Goal: Information Seeking & Learning: Learn about a topic

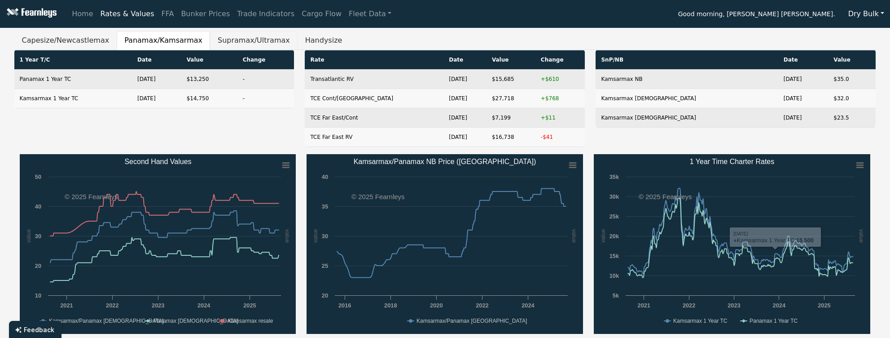
click at [241, 45] on button "Supramax/Ultramax" at bounding box center [254, 40] width 88 height 19
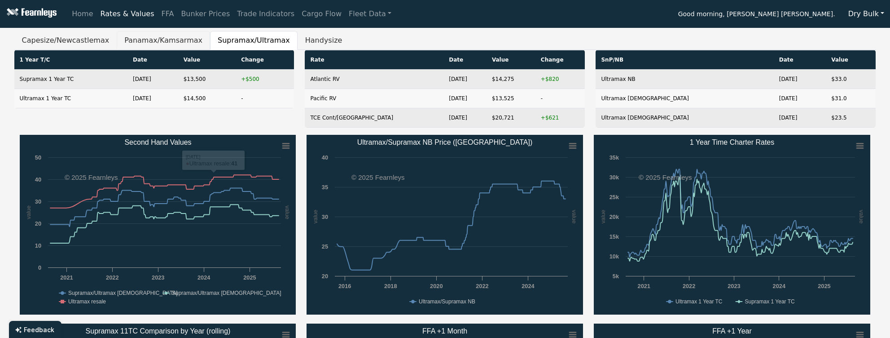
click at [142, 44] on button "Panamax/Kamsarmax" at bounding box center [163, 40] width 93 height 19
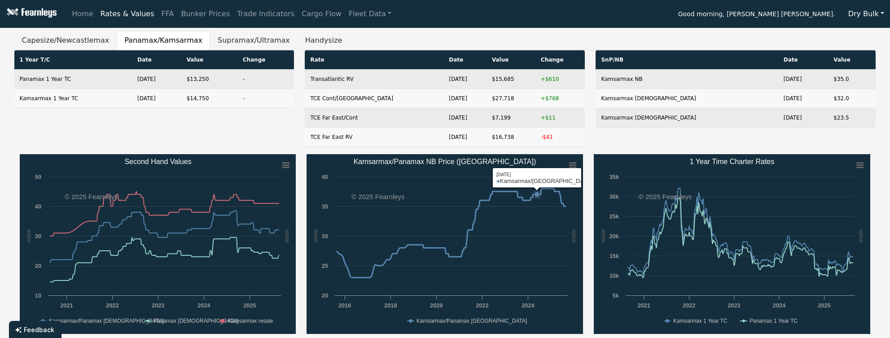
scroll to position [179, 0]
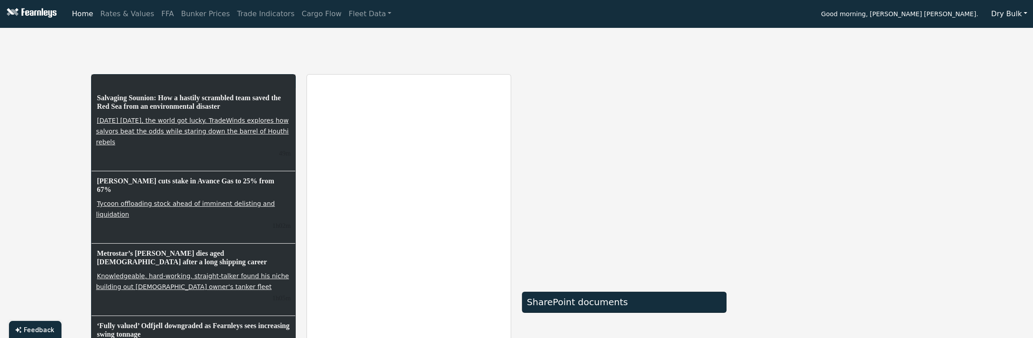
click at [1003, 149] on div "Salvaging Sounion: How a hastily scrambled team saved the Red Sea from an envir…" at bounding box center [516, 263] width 1033 height 465
click at [120, 16] on link "Rates & Values" at bounding box center [127, 14] width 61 height 18
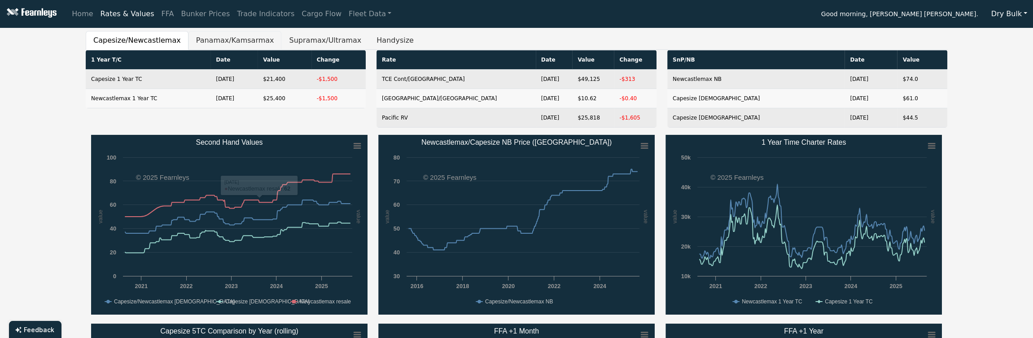
click at [219, 42] on button "Panamax/Kamsarmax" at bounding box center [235, 40] width 93 height 19
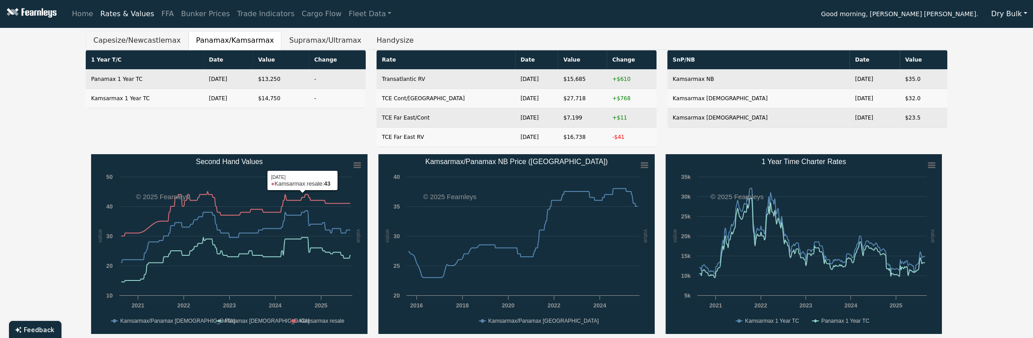
click at [136, 38] on button "Capesize/Newcastlemax" at bounding box center [137, 40] width 103 height 19
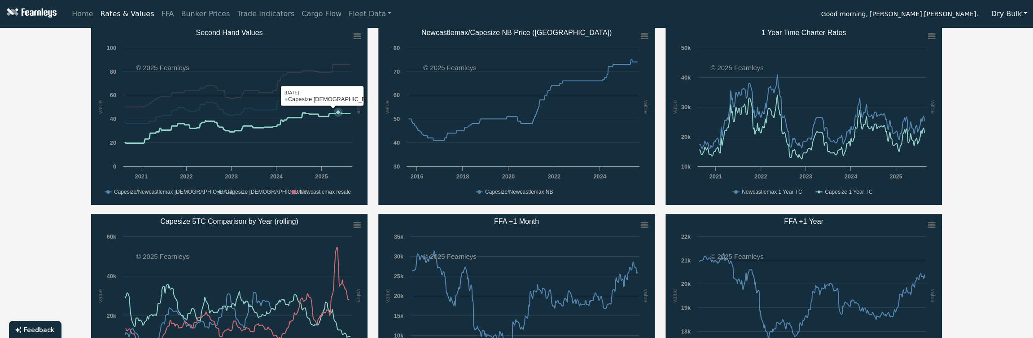
scroll to position [179, 0]
